Goal: Navigation & Orientation: Understand site structure

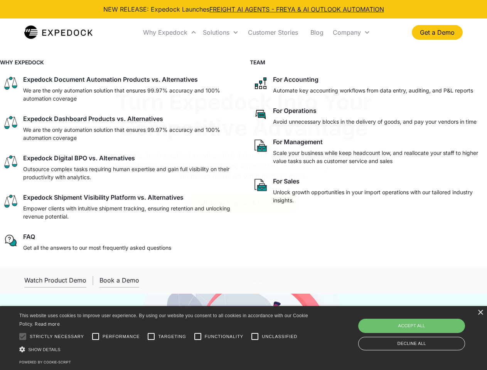
click at [170, 32] on div "Why Expedock" at bounding box center [165, 33] width 44 height 8
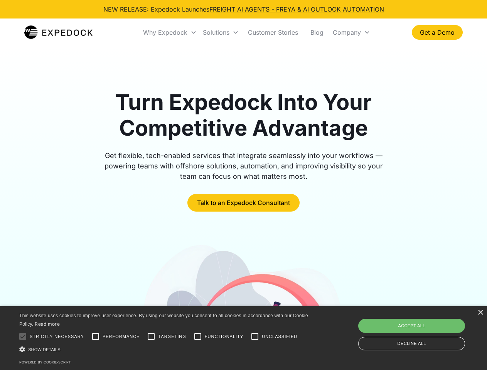
click at [221, 32] on div "Solutions" at bounding box center [216, 33] width 27 height 8
click at [352, 32] on div "Company" at bounding box center [347, 33] width 28 height 8
click at [23, 337] on div at bounding box center [22, 336] width 15 height 15
click at [96, 337] on input "Performance" at bounding box center [95, 336] width 15 height 15
checkbox input "true"
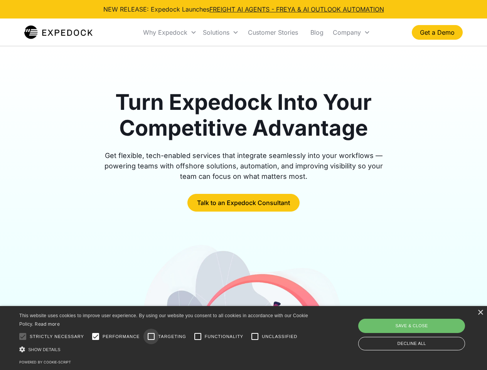
click at [151, 337] on input "Targeting" at bounding box center [151, 336] width 15 height 15
checkbox input "true"
click at [198, 337] on input "Functionality" at bounding box center [197, 336] width 15 height 15
checkbox input "true"
click at [255, 337] on input "Unclassified" at bounding box center [254, 336] width 15 height 15
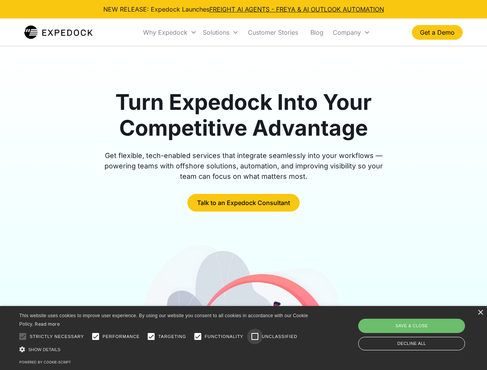
checkbox input "true"
click at [165, 350] on div "Show details Hide details" at bounding box center [165, 350] width 292 height 8
